Goal: Communication & Community: Answer question/provide support

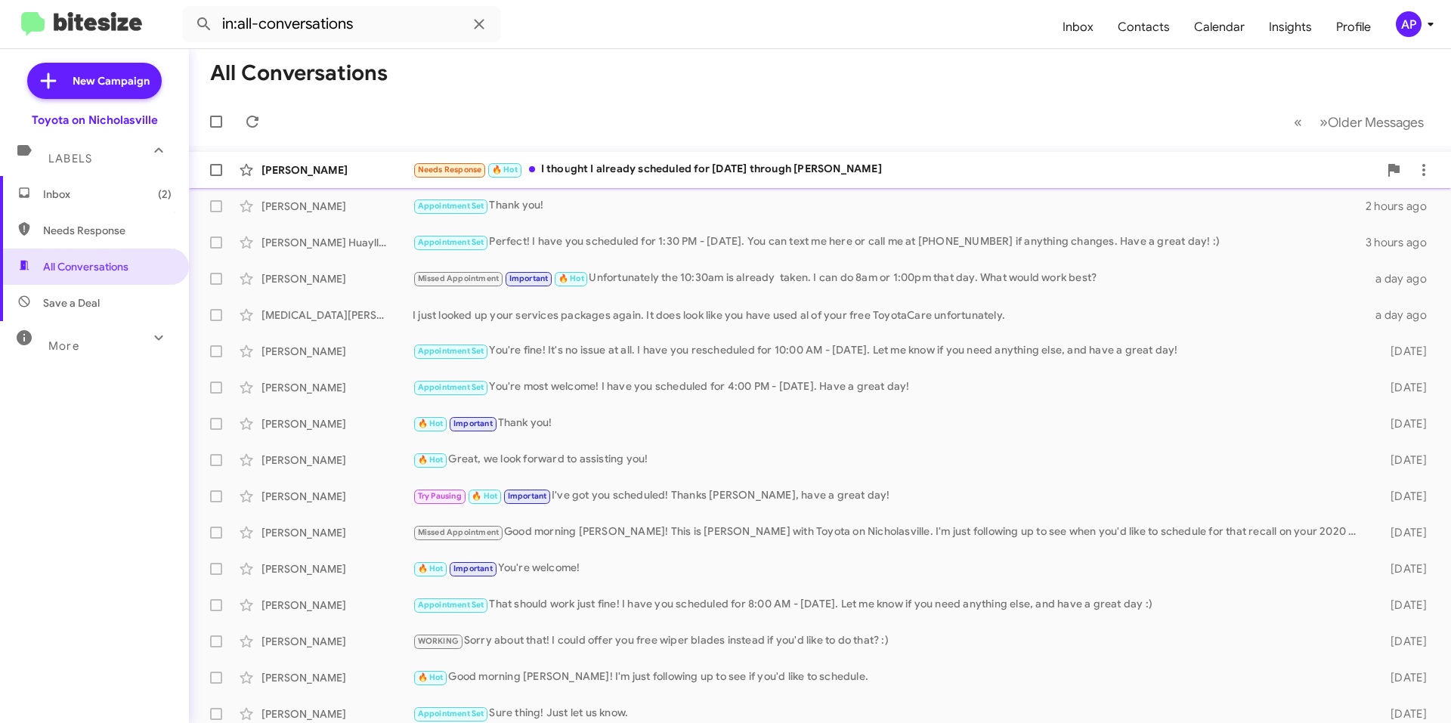
click at [694, 165] on div "Needs Response 🔥 Hot I thought I already scheduled for [DATE] through [PERSON_N…" at bounding box center [895, 169] width 966 height 17
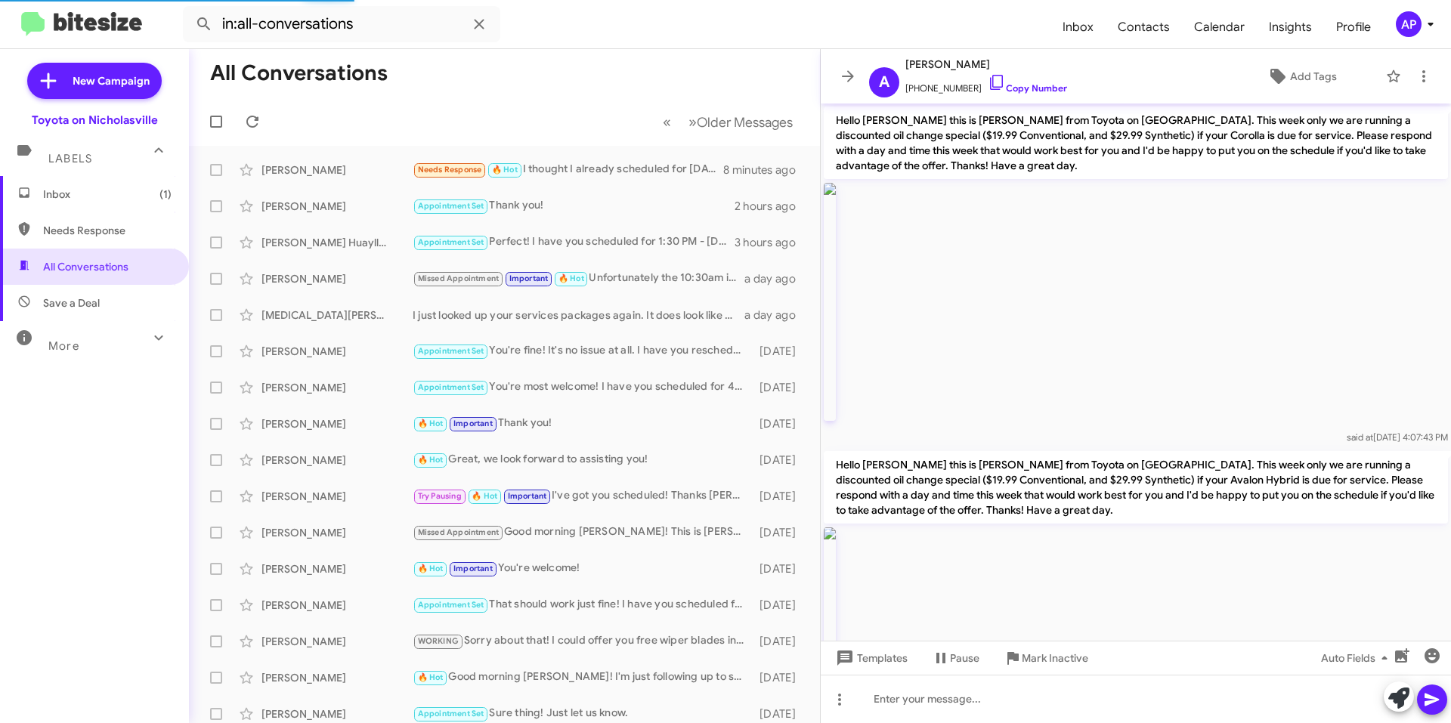
scroll to position [1443, 0]
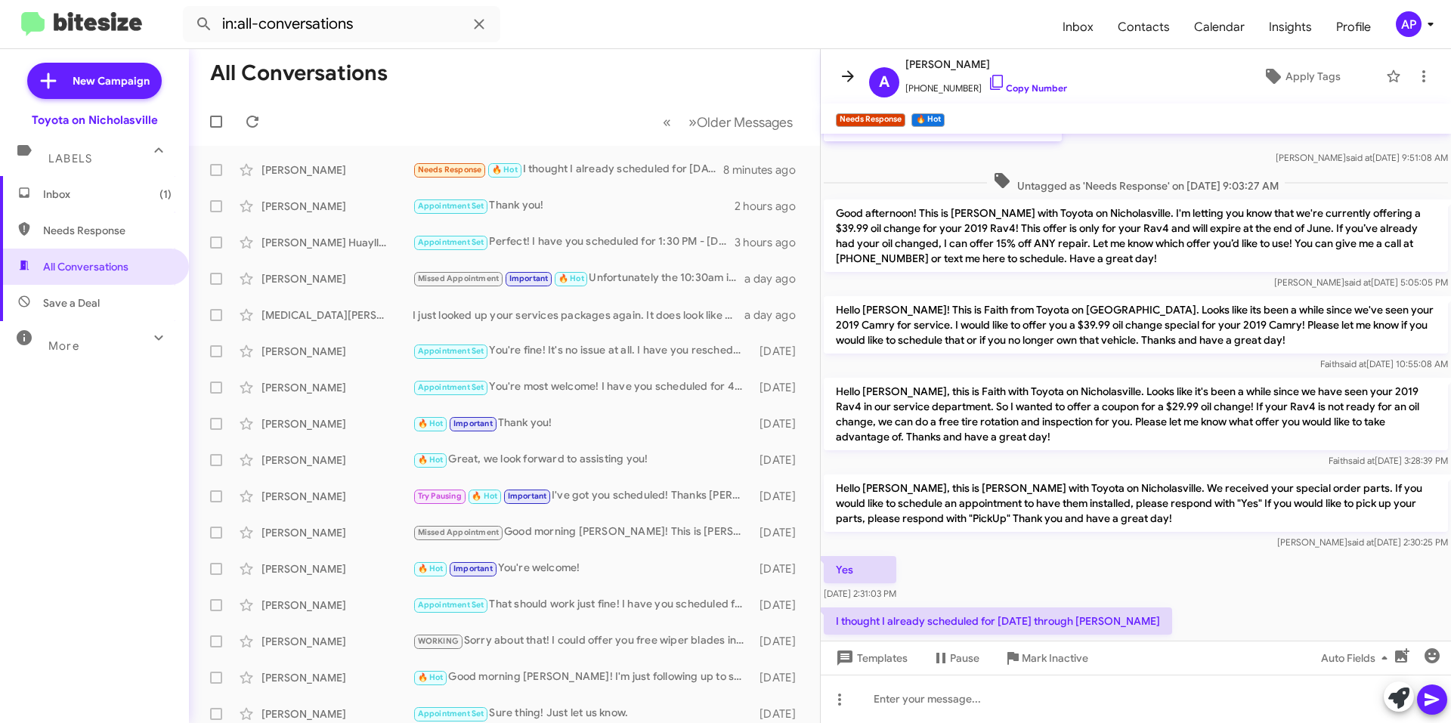
click at [847, 79] on icon at bounding box center [848, 76] width 18 height 18
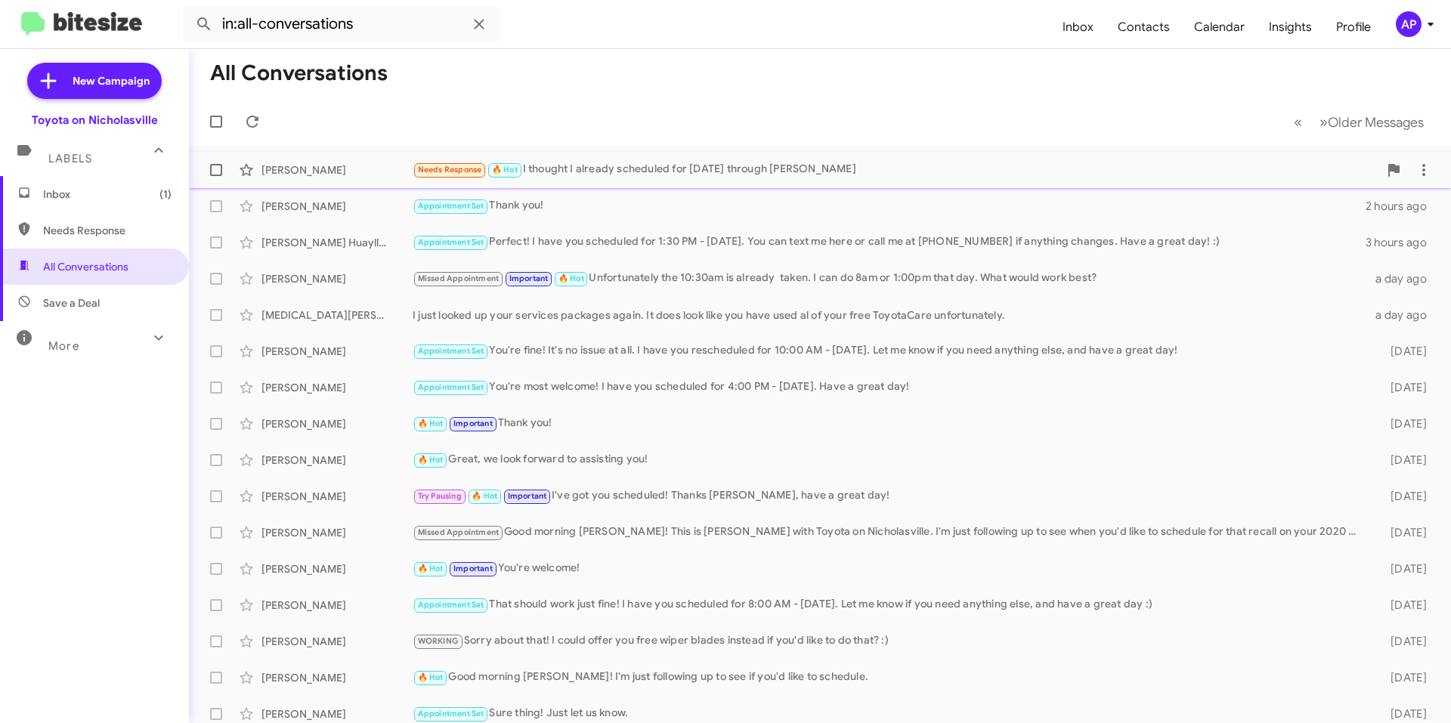
click at [209, 173] on label at bounding box center [216, 170] width 30 height 30
click at [215, 176] on input "checkbox" at bounding box center [215, 176] width 1 height 1
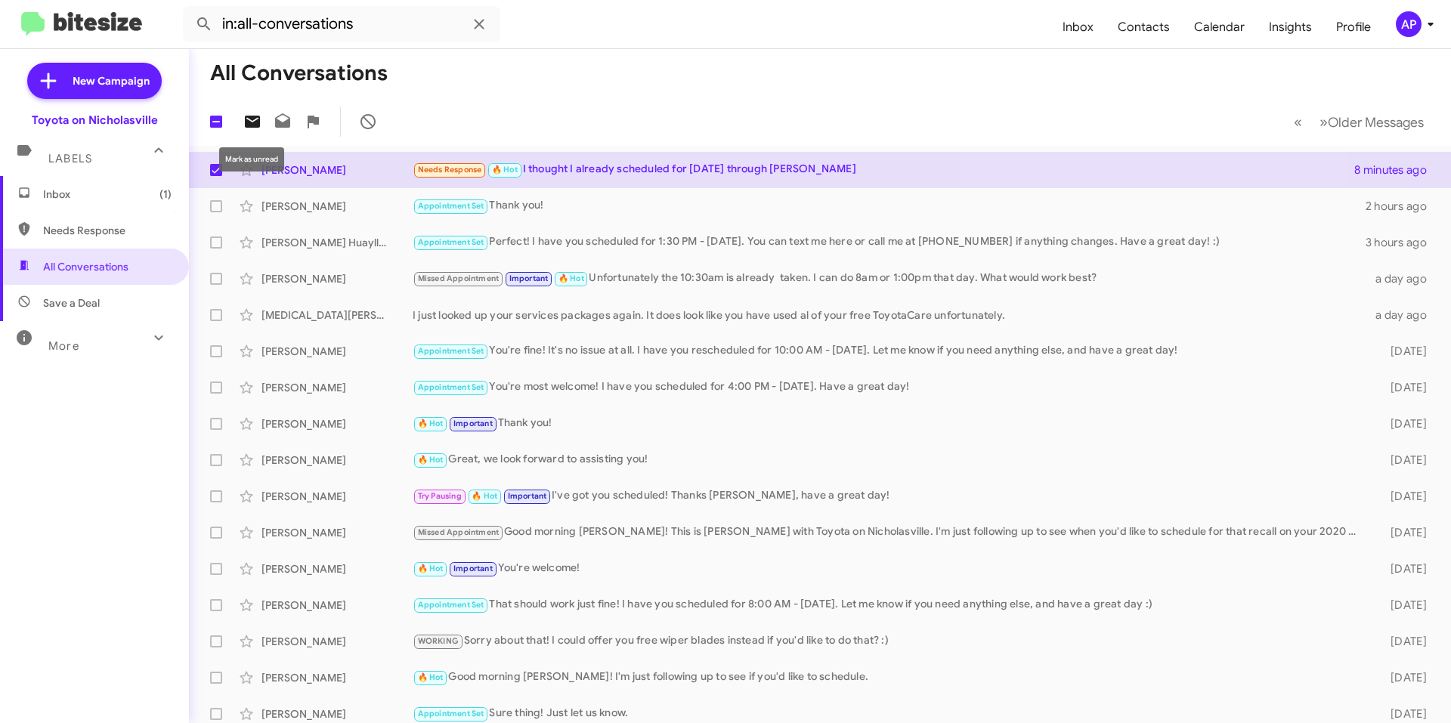
click at [251, 122] on icon at bounding box center [252, 122] width 15 height 12
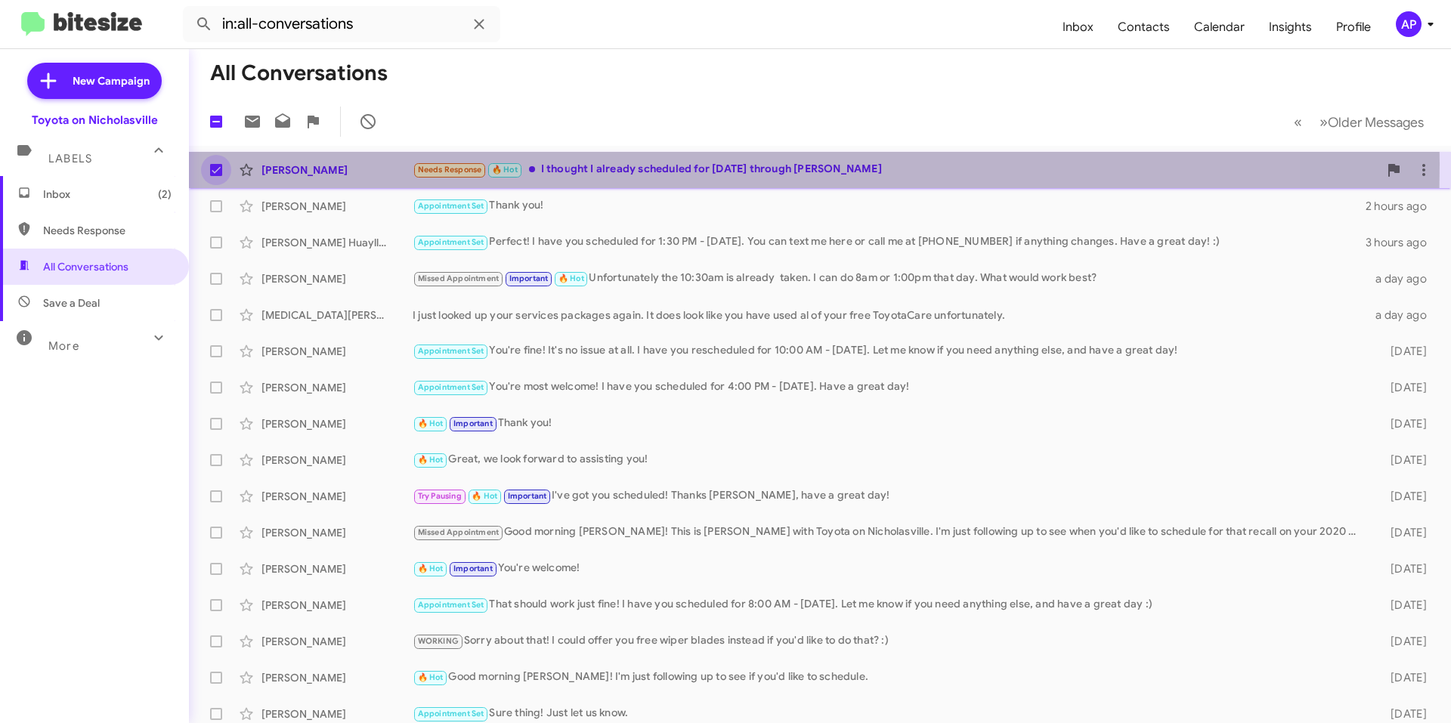
click at [218, 164] on span at bounding box center [216, 170] width 12 height 12
click at [216, 176] on input "checkbox" at bounding box center [215, 176] width 1 height 1
checkbox input "false"
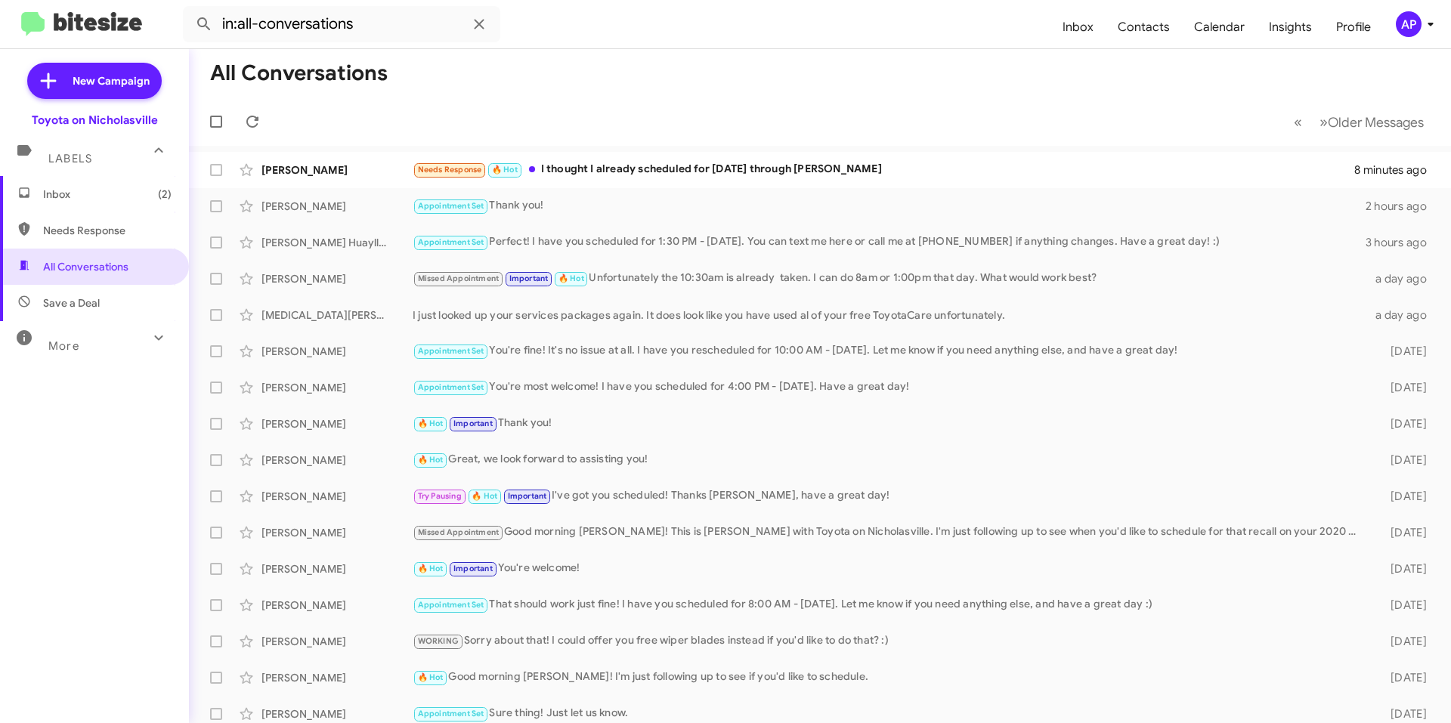
click at [500, 97] on mat-toolbar-row "« Previous » Next Older Messages" at bounding box center [820, 121] width 1262 height 48
click at [104, 224] on span "Needs Response" at bounding box center [107, 230] width 128 height 15
type input "in:needs-response"
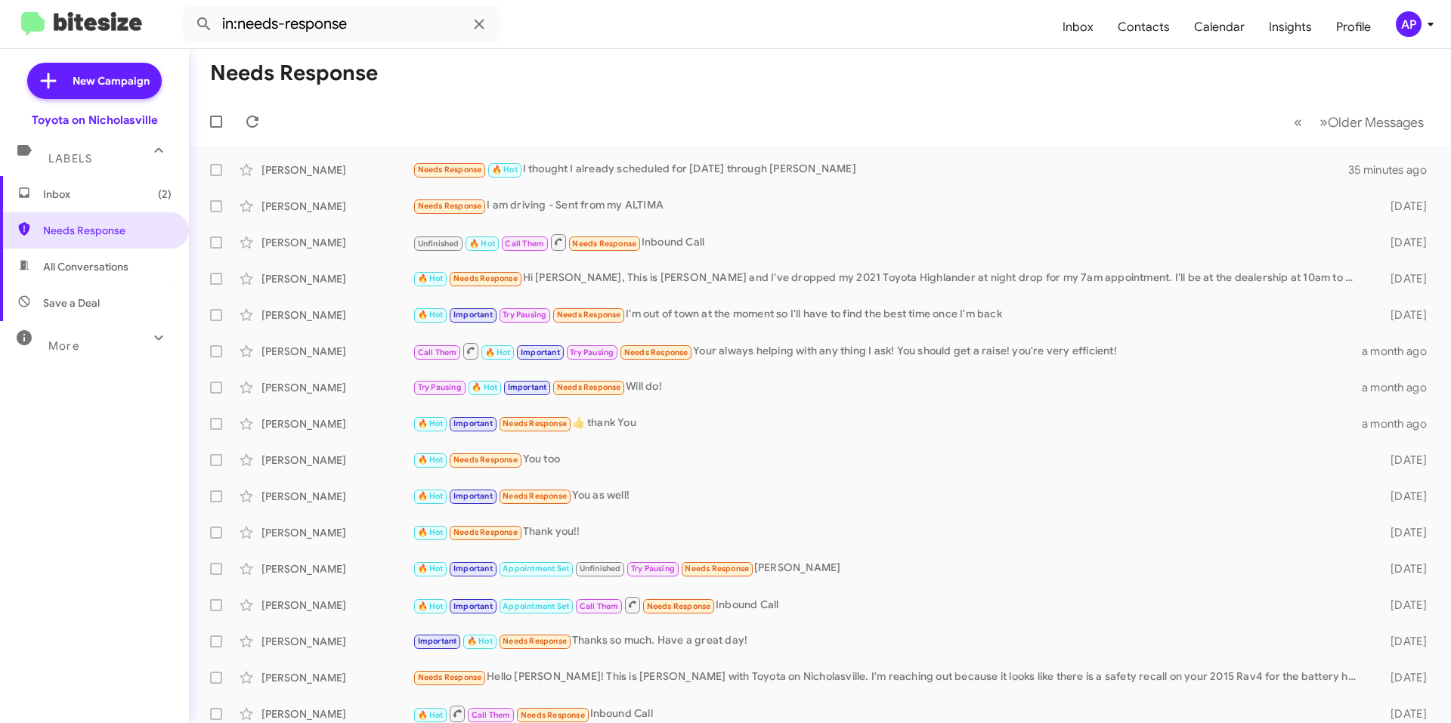
click at [113, 184] on span "Inbox (2)" at bounding box center [94, 194] width 189 height 36
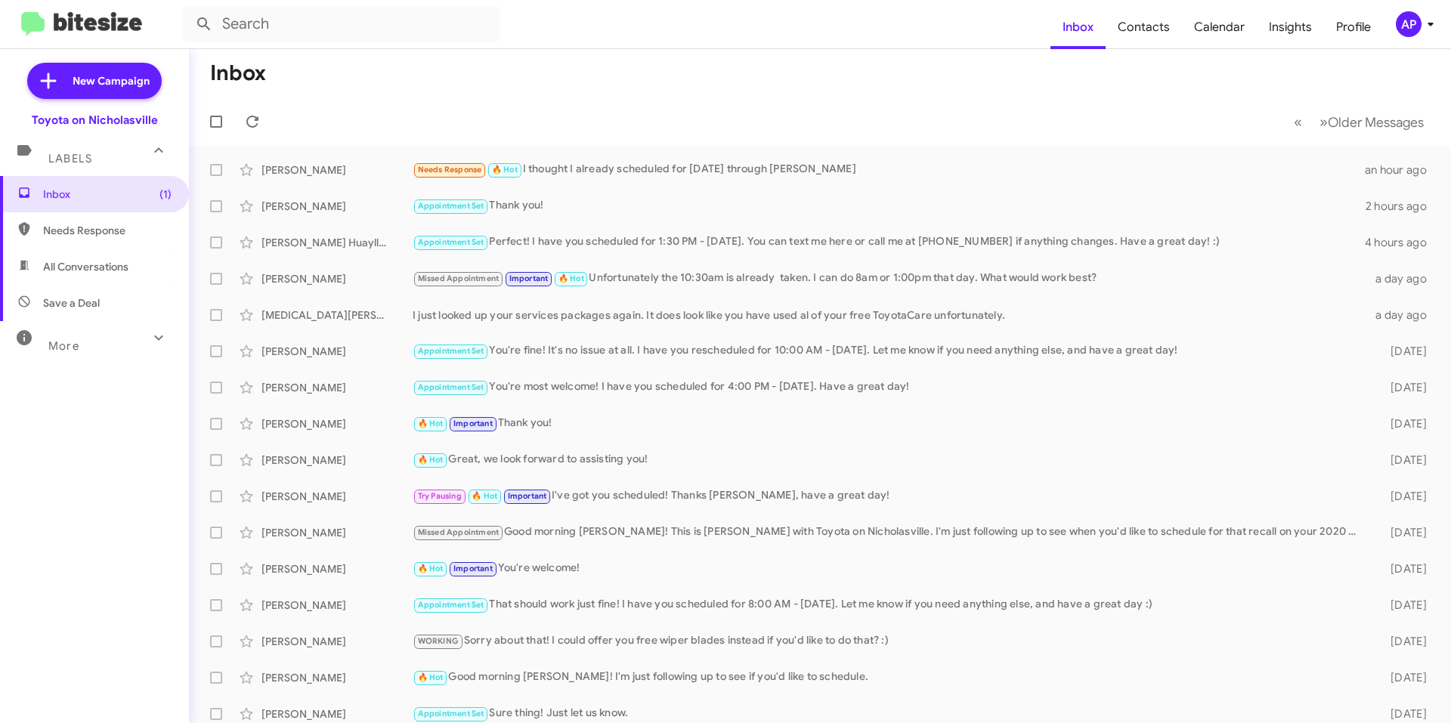
click at [125, 263] on span "All Conversations" at bounding box center [85, 266] width 85 height 15
type input "in:all-conversations"
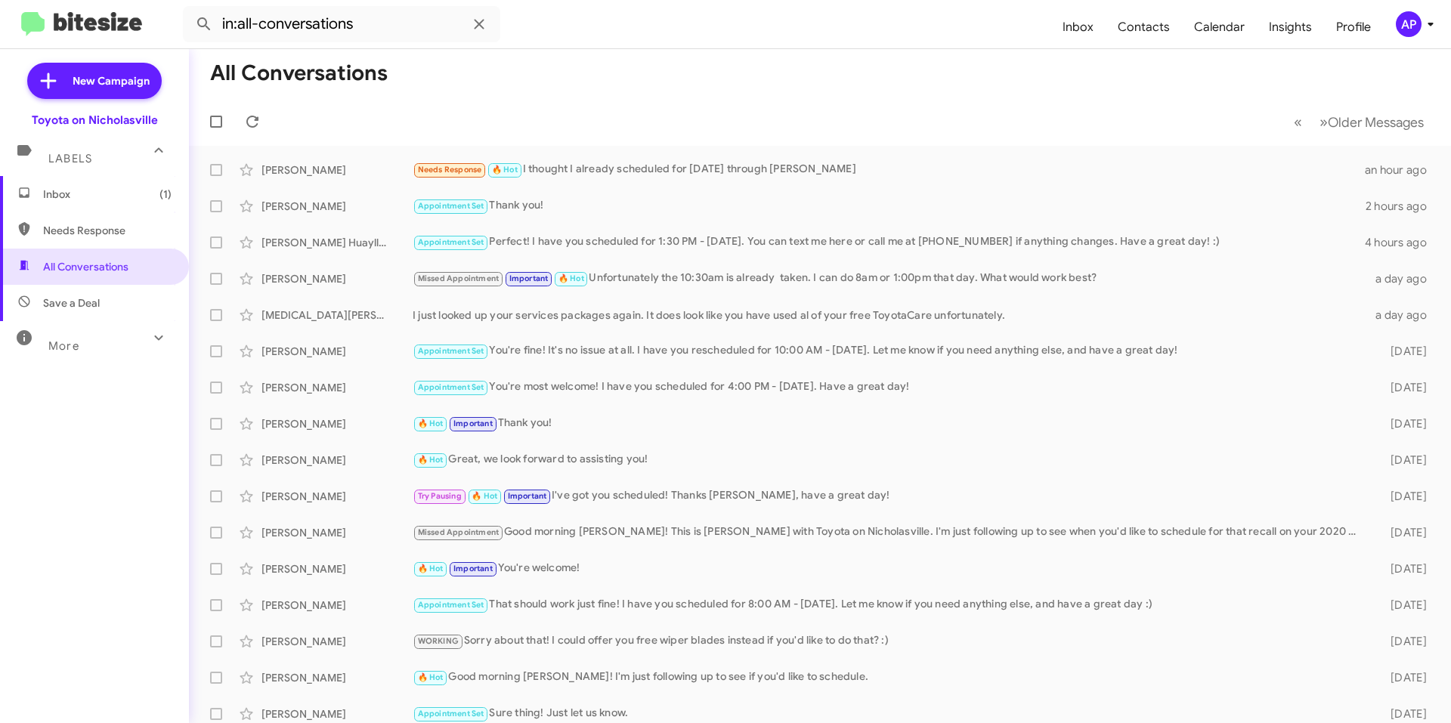
click at [113, 200] on span "Inbox (1)" at bounding box center [107, 194] width 128 height 15
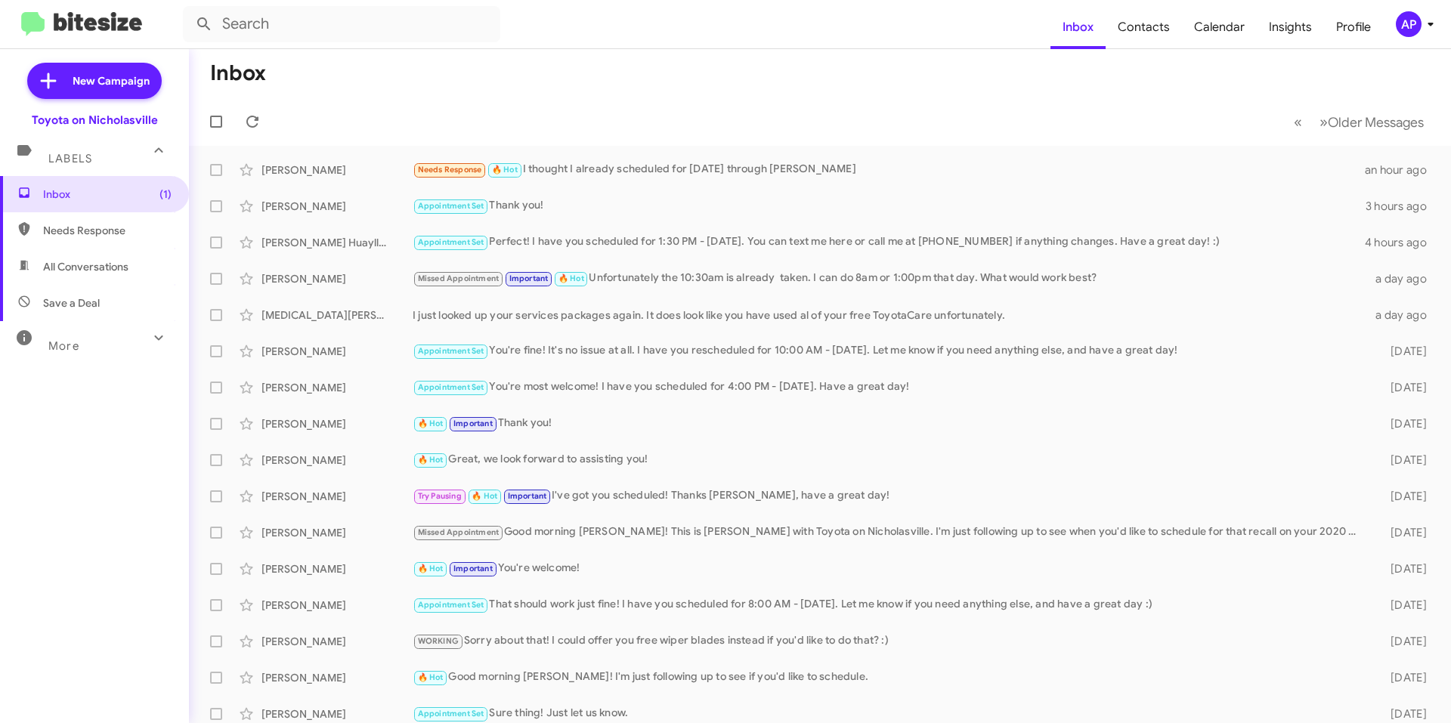
click at [107, 267] on span "All Conversations" at bounding box center [85, 266] width 85 height 15
type input "in:all-conversations"
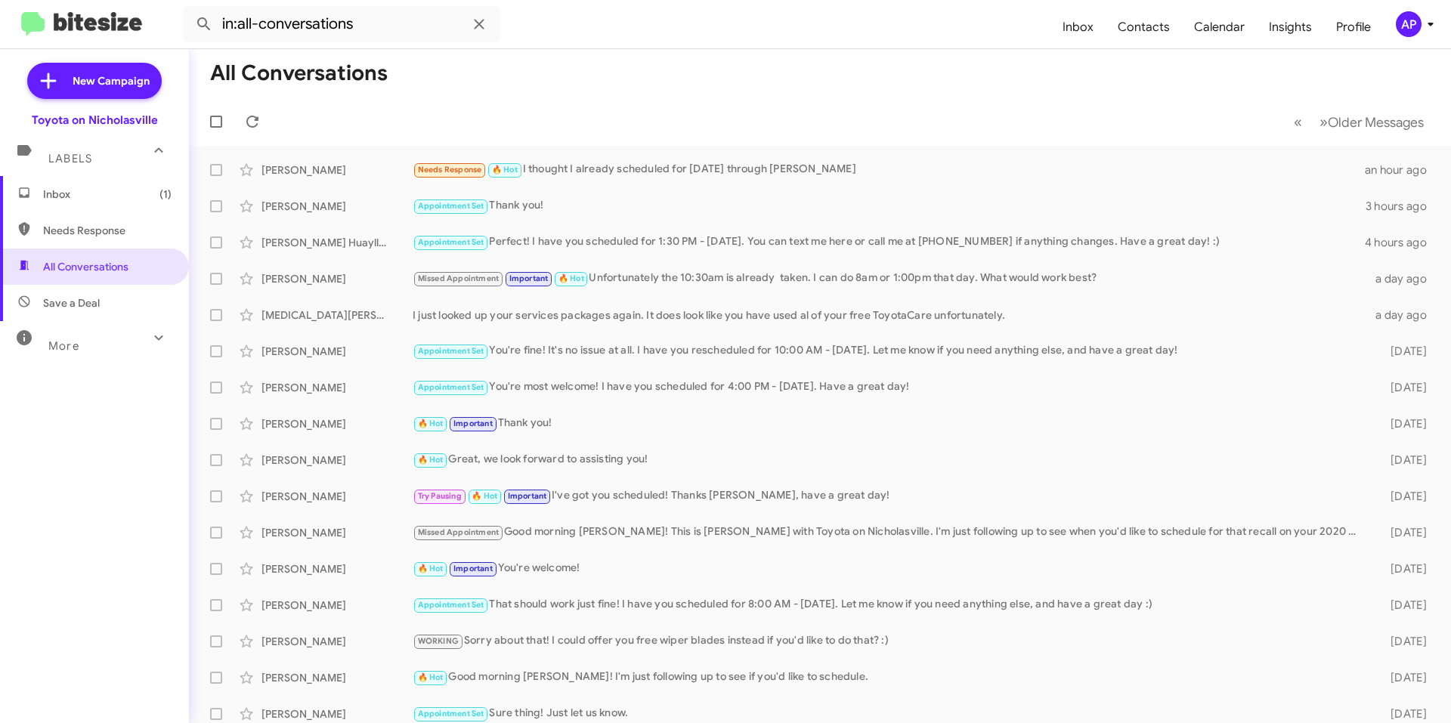
click at [88, 186] on span "Inbox (1)" at bounding box center [94, 194] width 189 height 36
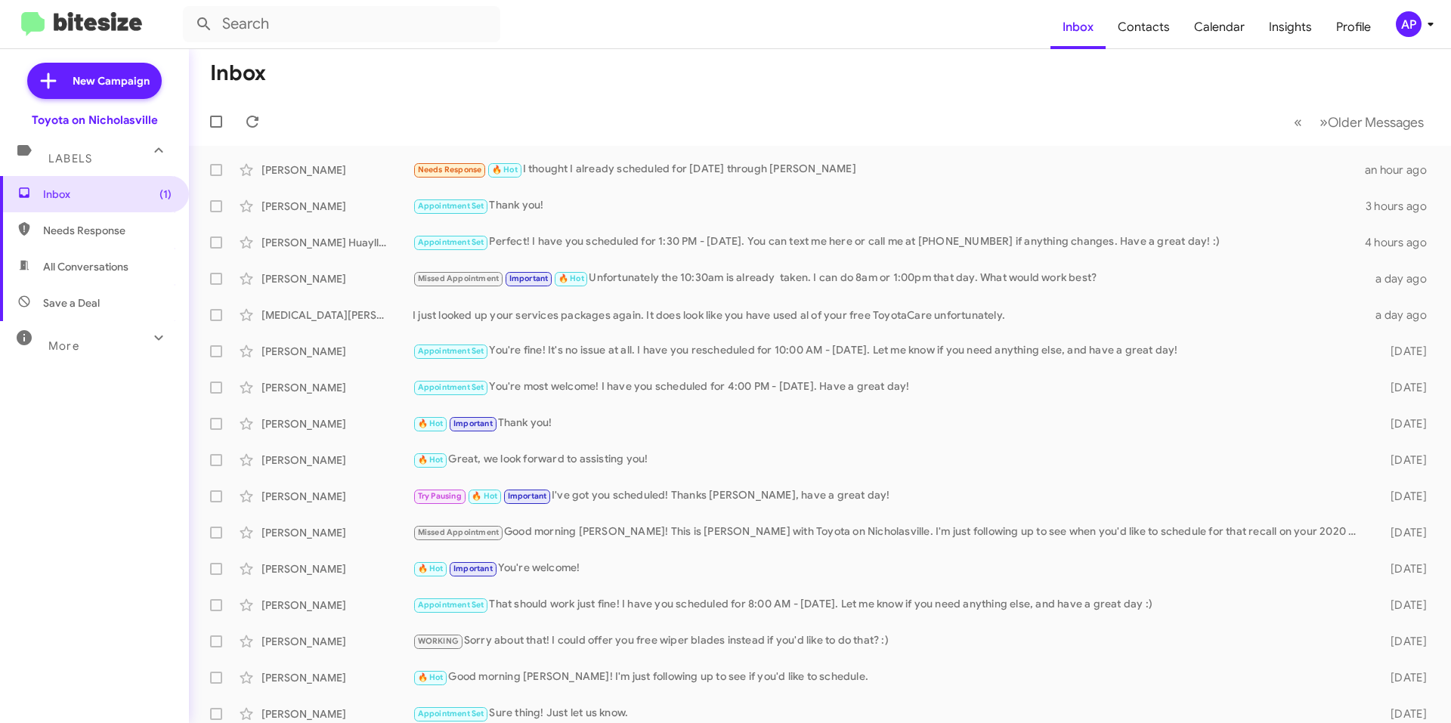
click at [79, 255] on span "All Conversations" at bounding box center [94, 267] width 189 height 36
type input "in:all-conversations"
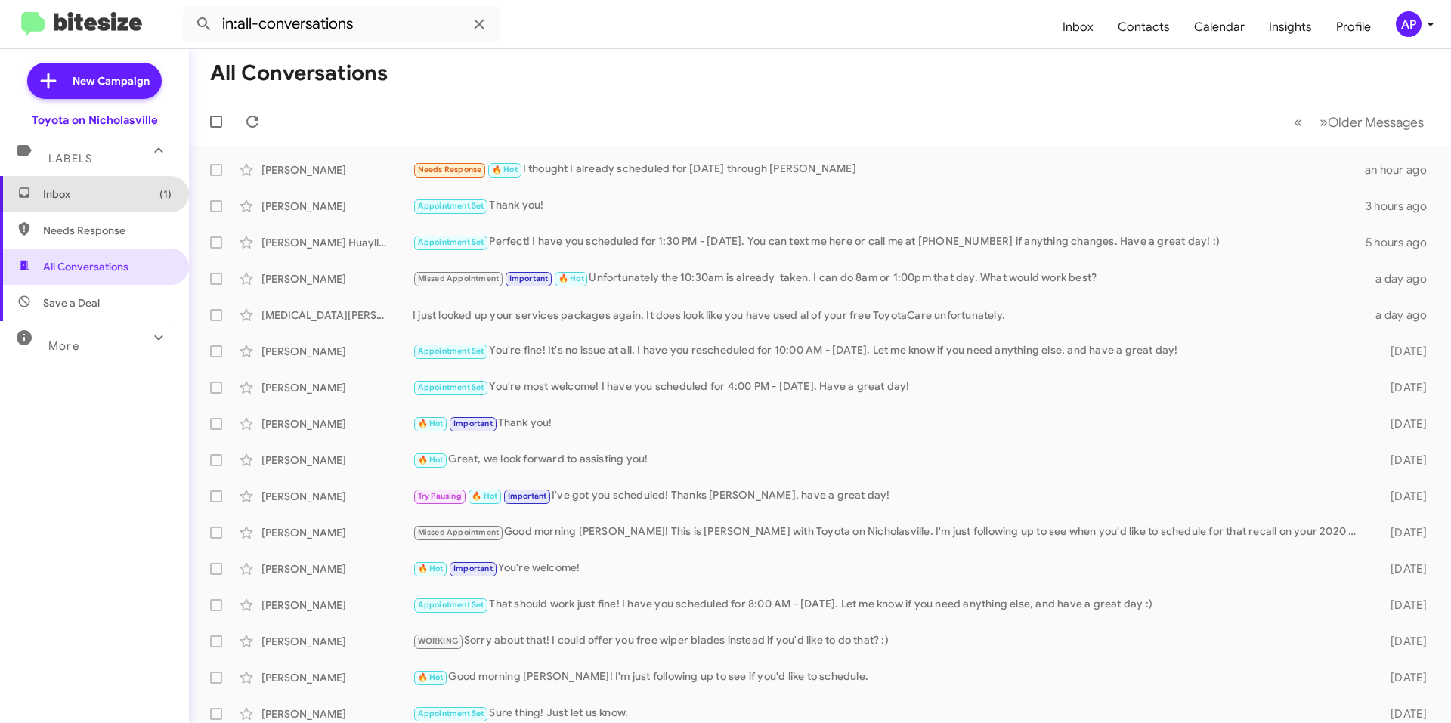
click at [99, 191] on span "Inbox (1)" at bounding box center [107, 194] width 128 height 15
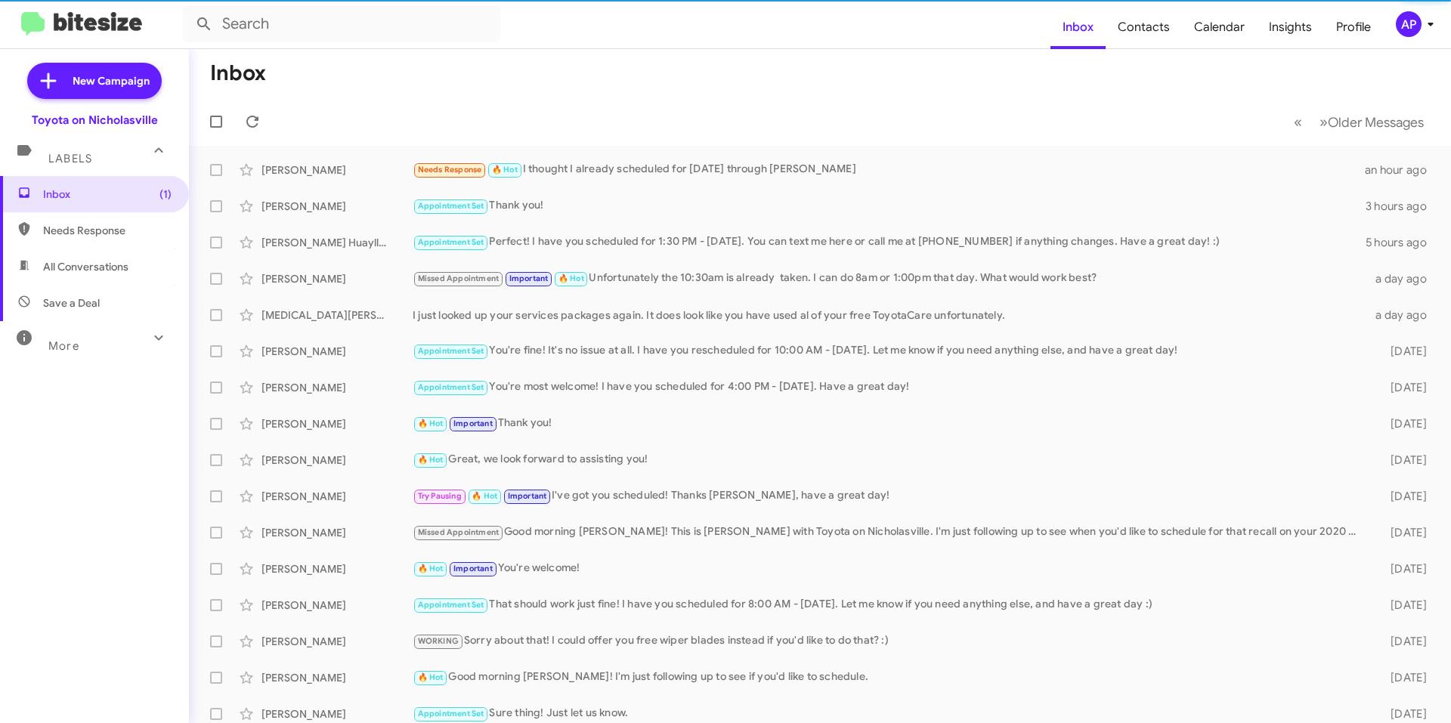
click at [415, 100] on mat-toolbar-row "« Previous » Next Older Messages" at bounding box center [820, 121] width 1262 height 48
